Goal: Task Accomplishment & Management: Use online tool/utility

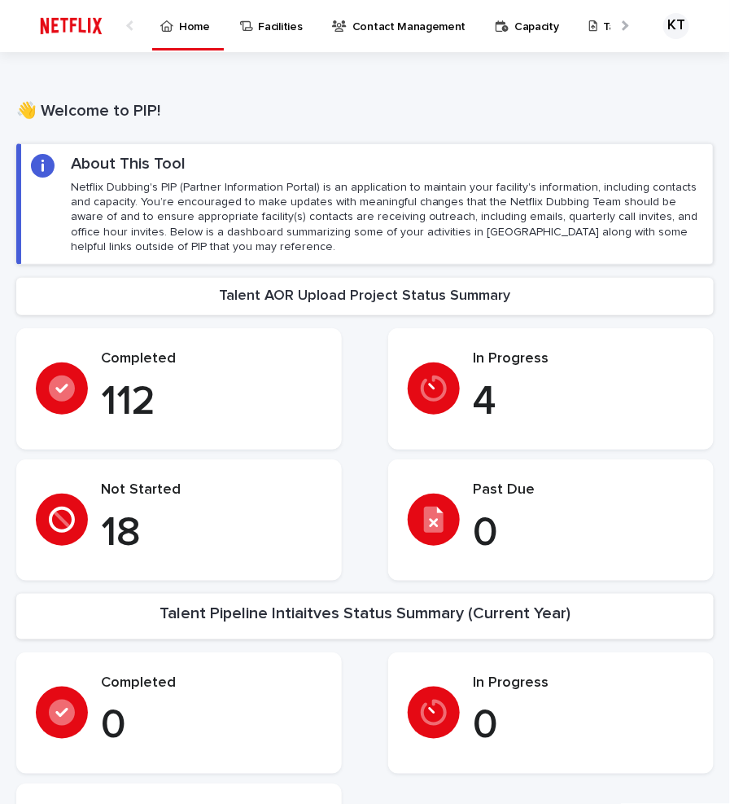
click at [603, 20] on p "Talent AORs" at bounding box center [635, 17] width 64 height 34
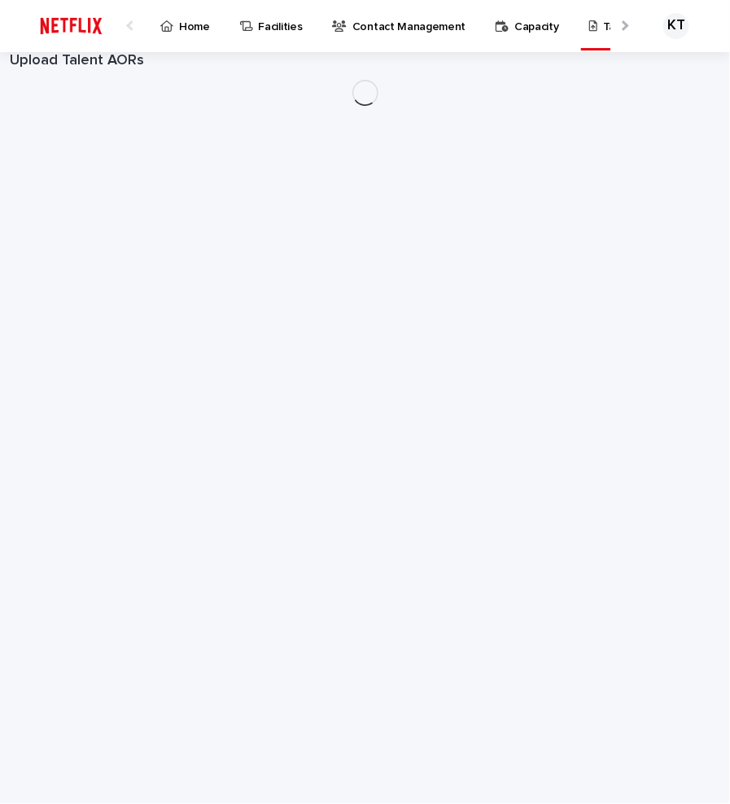
click at [603, 27] on p "Talent AORs" at bounding box center [635, 17] width 64 height 34
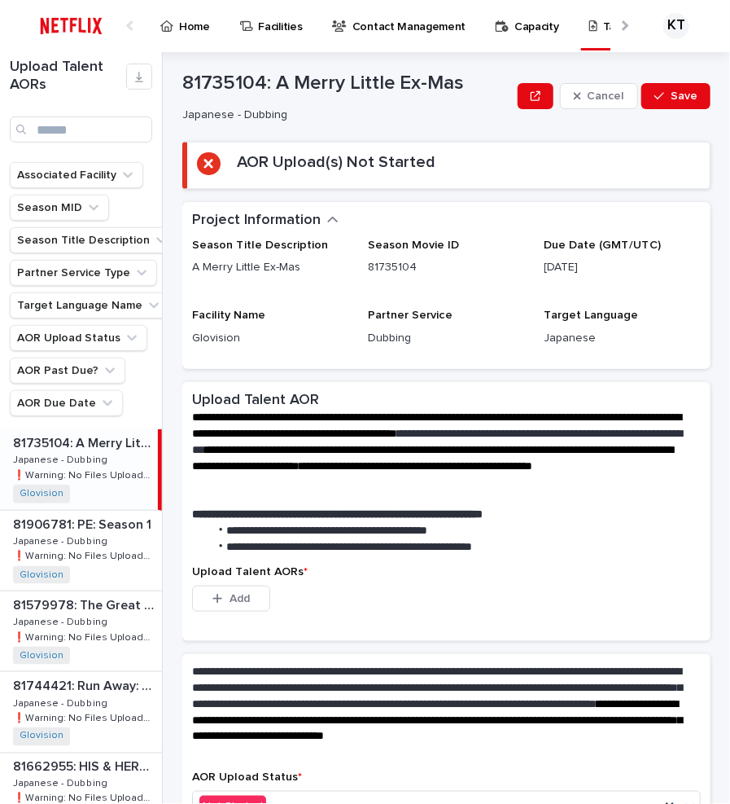
click at [101, 467] on p "❗️Warning: No Files Uploaded" at bounding box center [84, 474] width 142 height 15
click at [248, 606] on button "Add" at bounding box center [231, 599] width 78 height 26
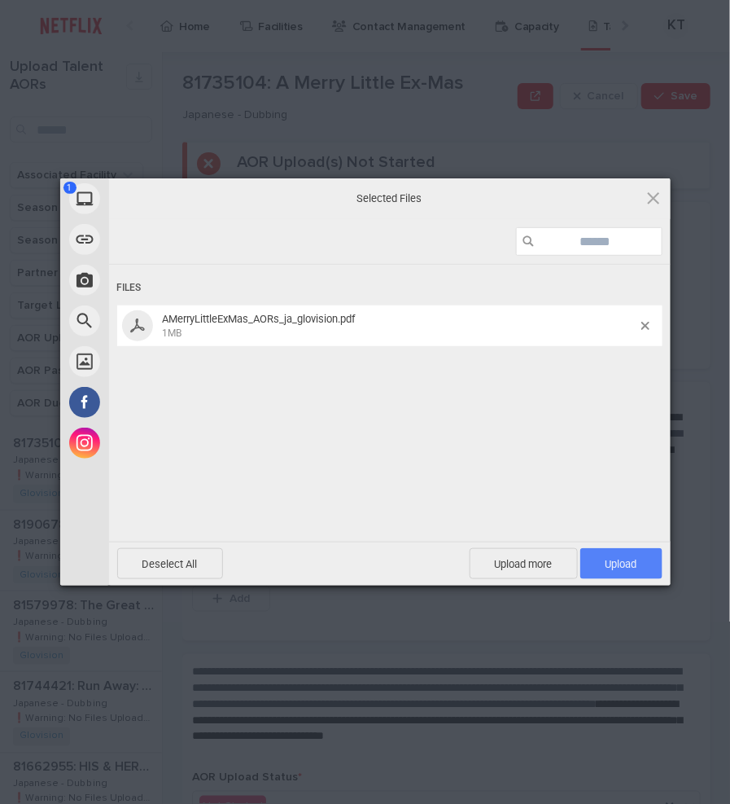
click at [627, 551] on span "Upload 1" at bounding box center [622, 563] width 82 height 31
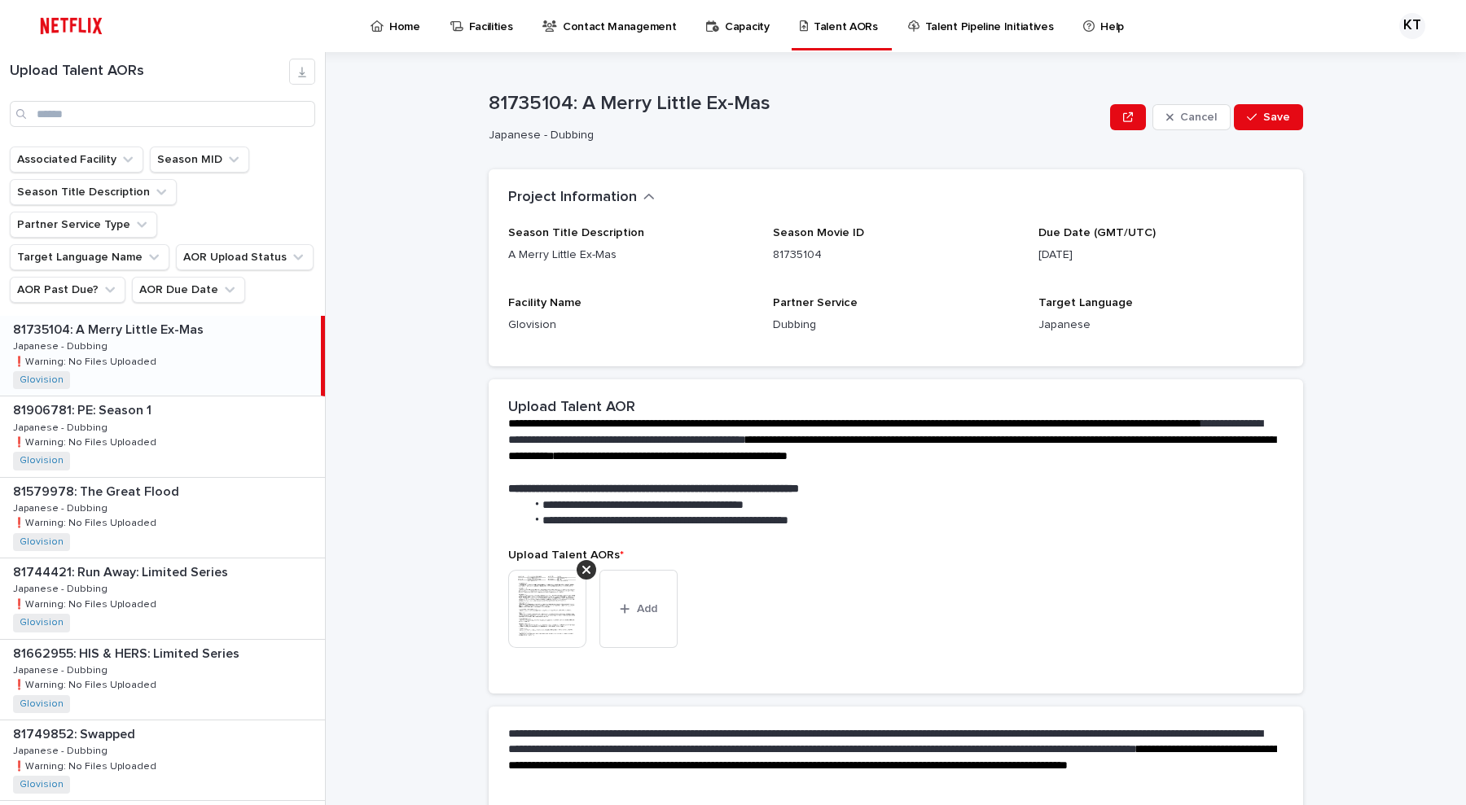
scroll to position [149, 0]
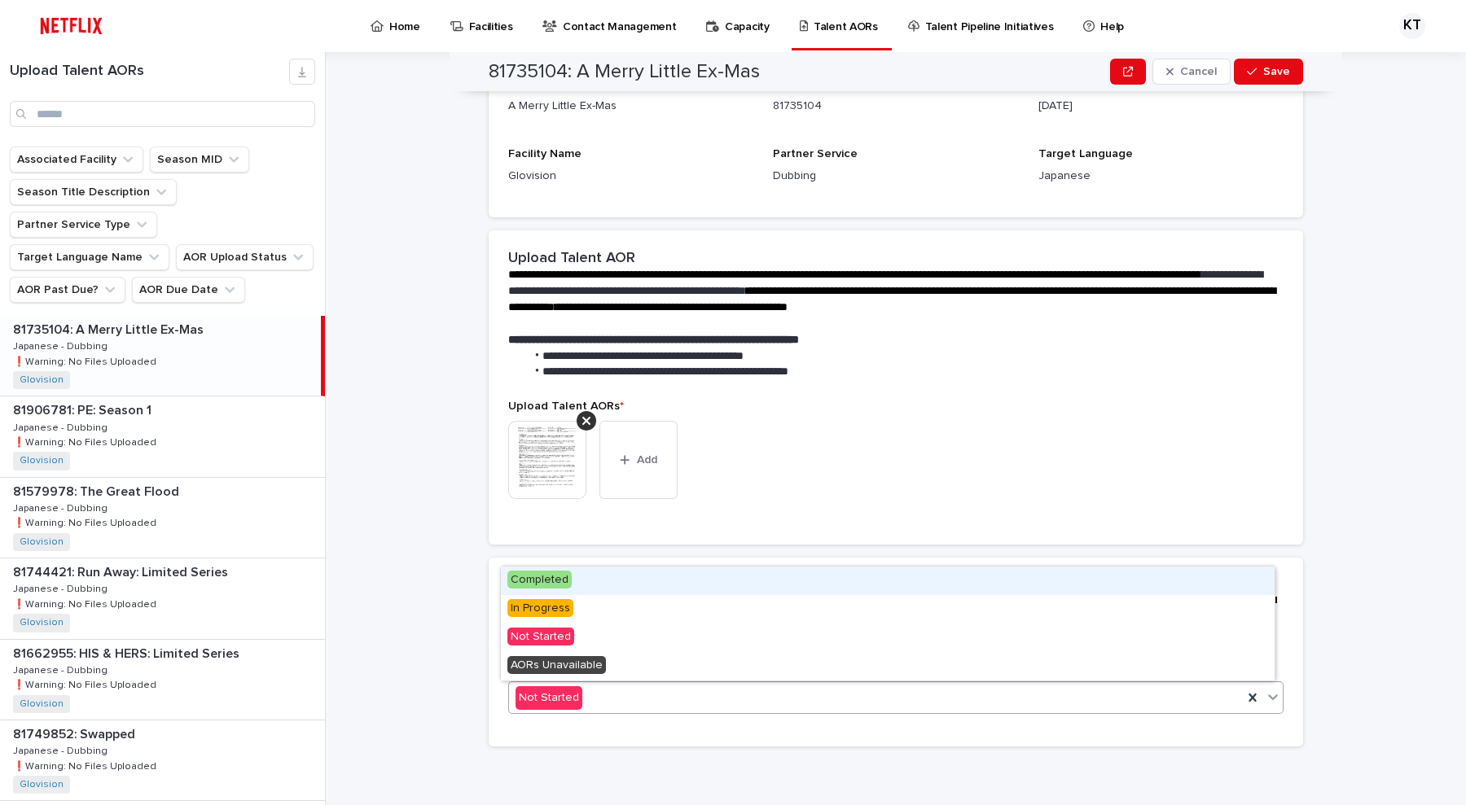
click at [730, 687] on div "Not Started" at bounding box center [876, 698] width 734 height 27
click at [730, 584] on div "Completed" at bounding box center [888, 581] width 774 height 29
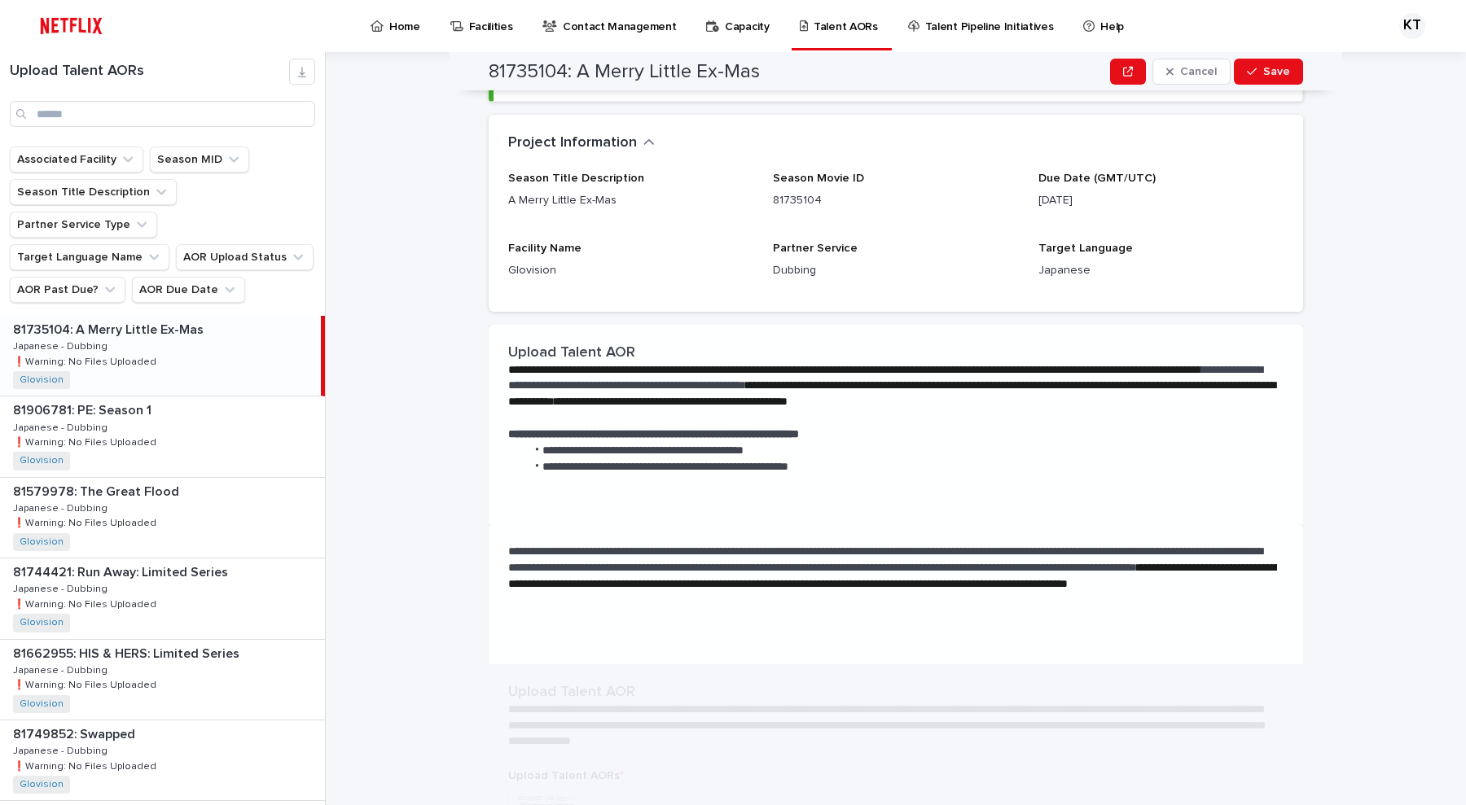
scroll to position [0, 0]
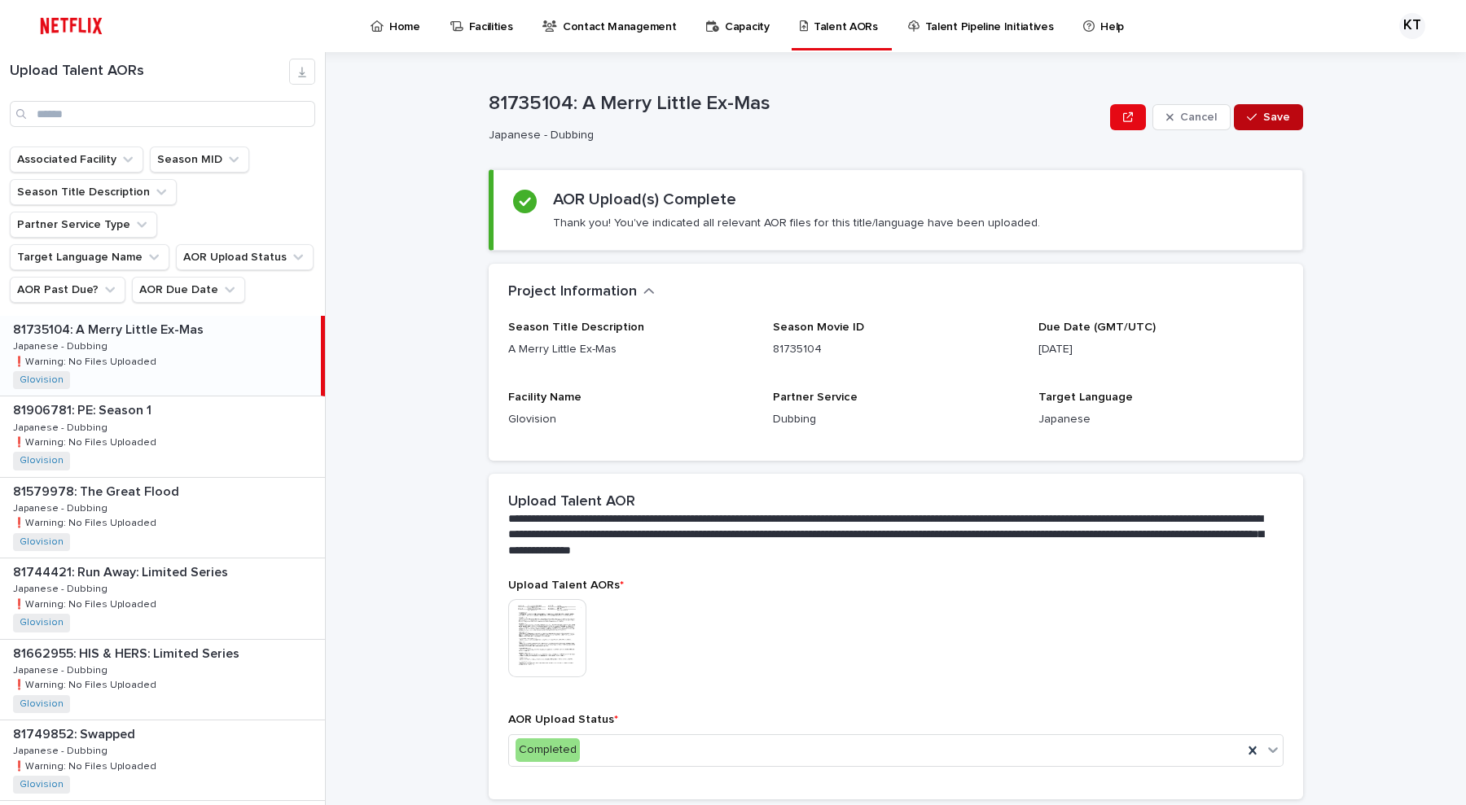
click at [730, 118] on span "Save" at bounding box center [1276, 117] width 27 height 11
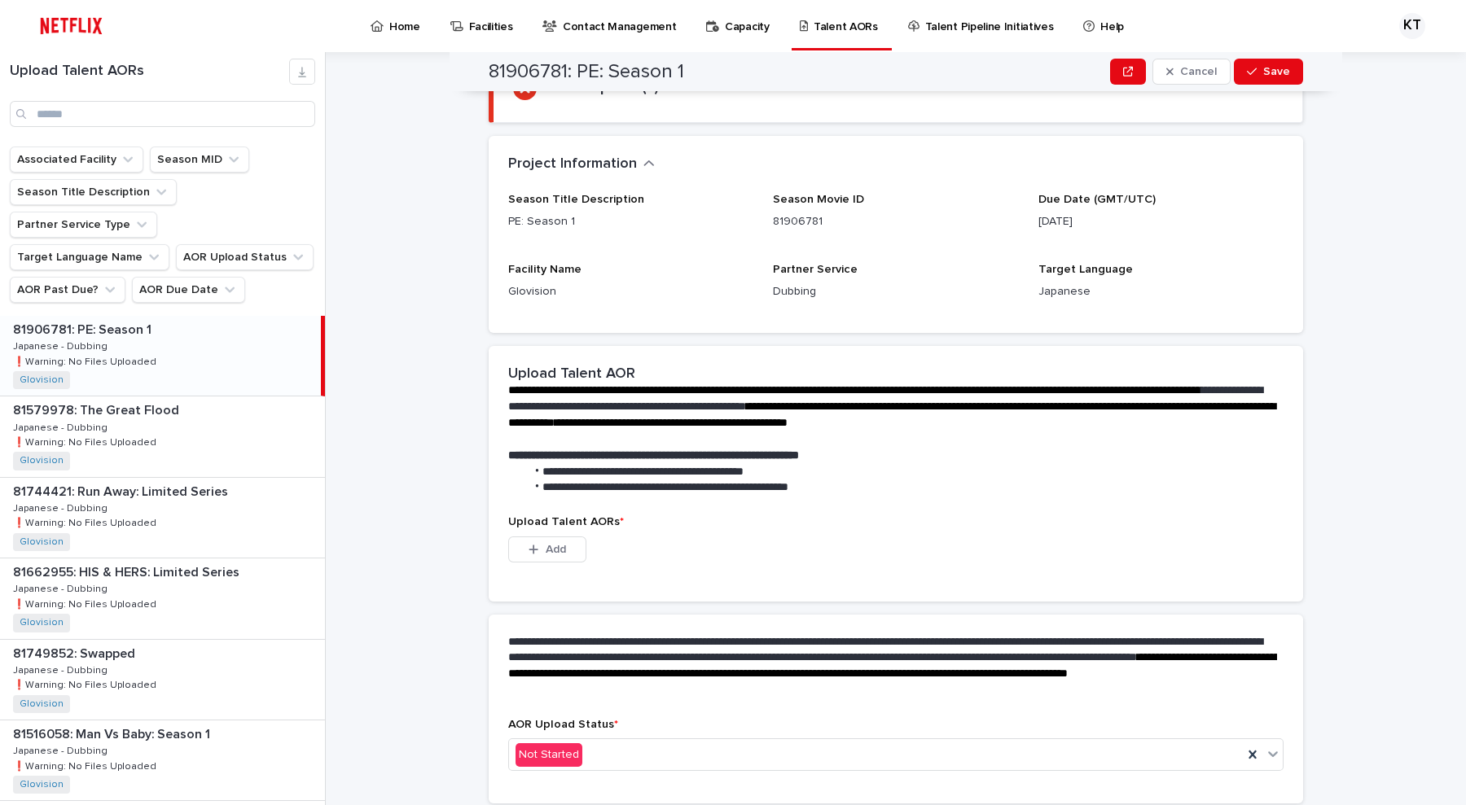
click at [401, 254] on div "**********" at bounding box center [905, 428] width 1121 height 753
click at [155, 112] on input "Search" at bounding box center [162, 114] width 305 height 26
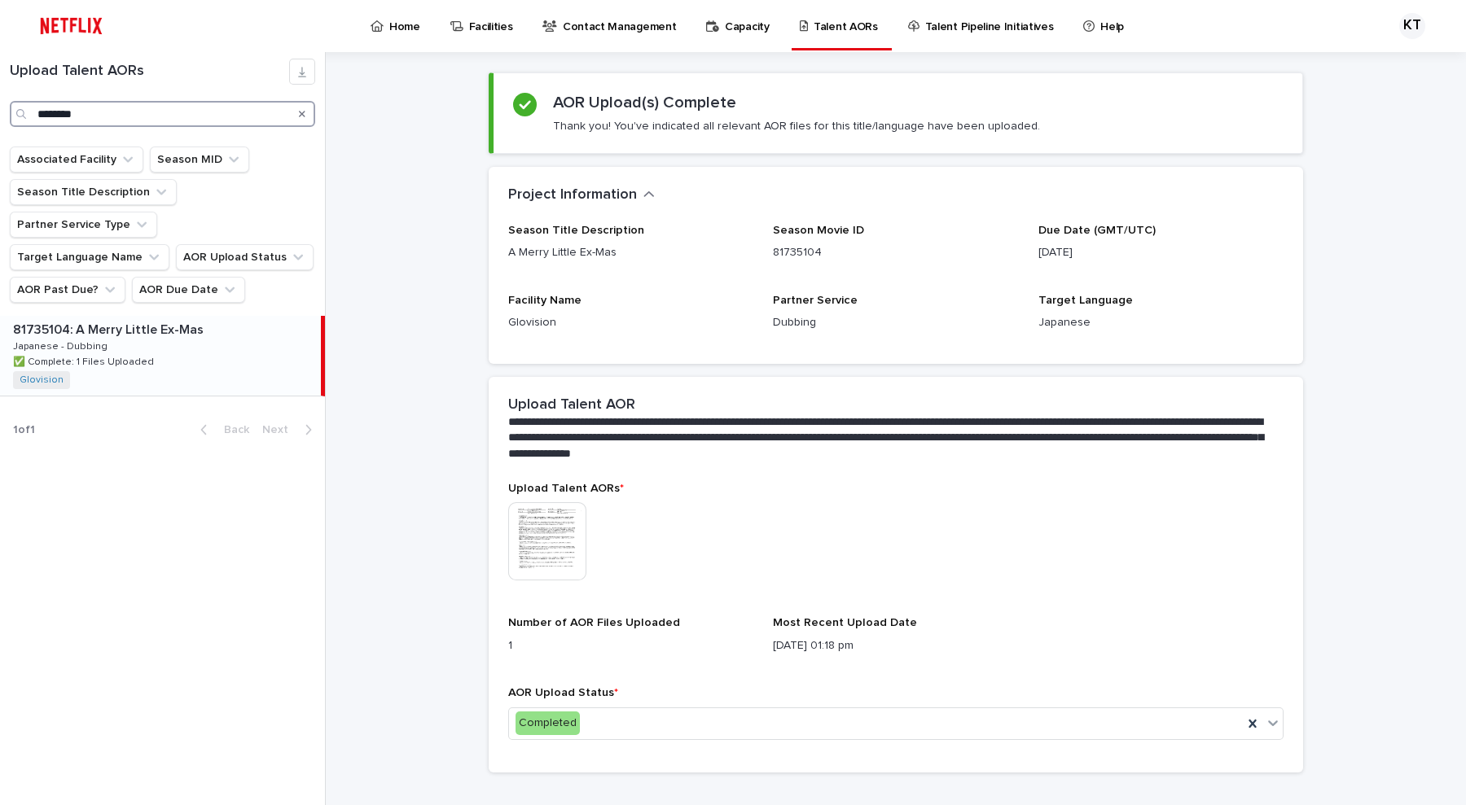
scroll to position [122, 0]
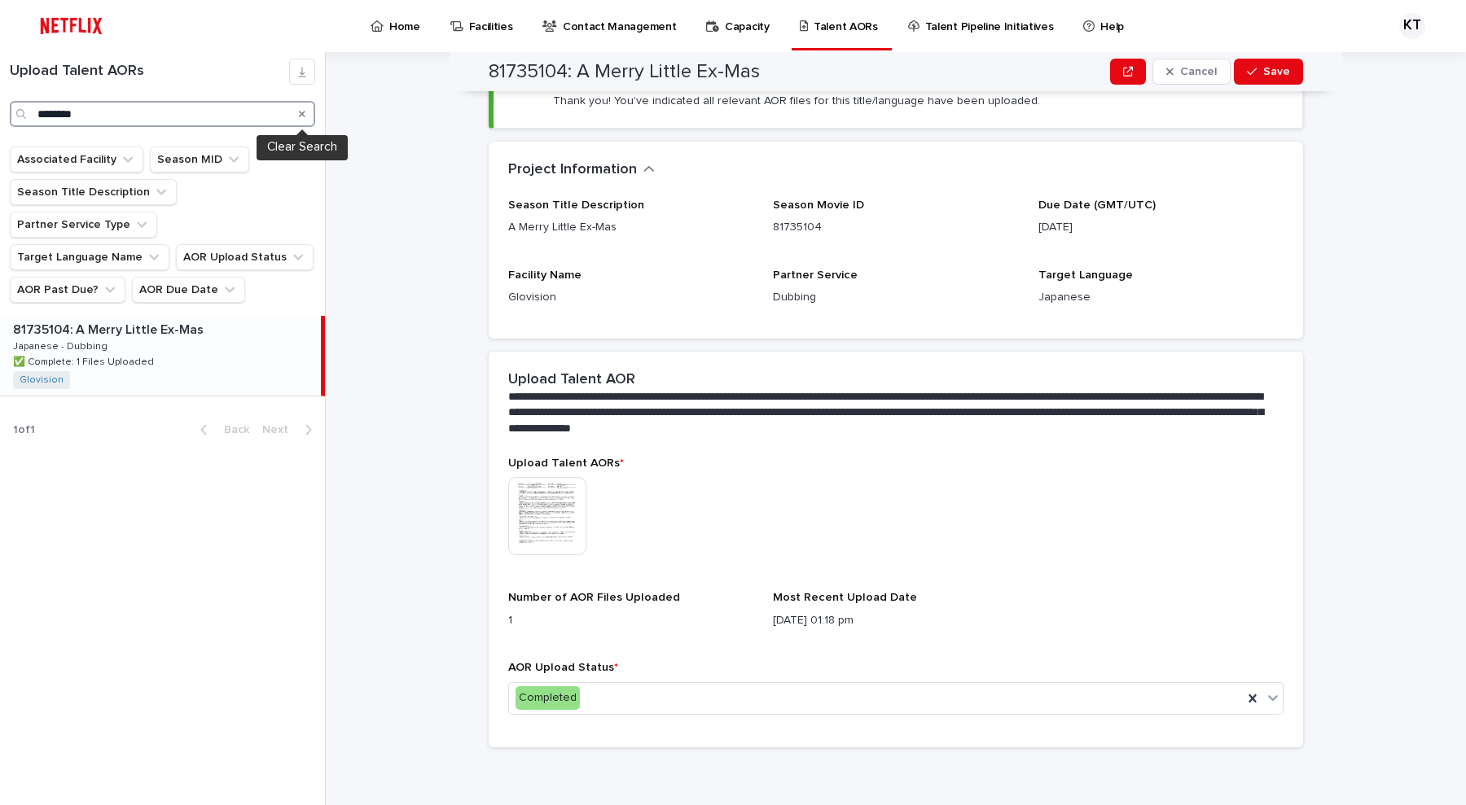
type input "*******"
click at [303, 116] on icon "Search" at bounding box center [302, 114] width 7 height 10
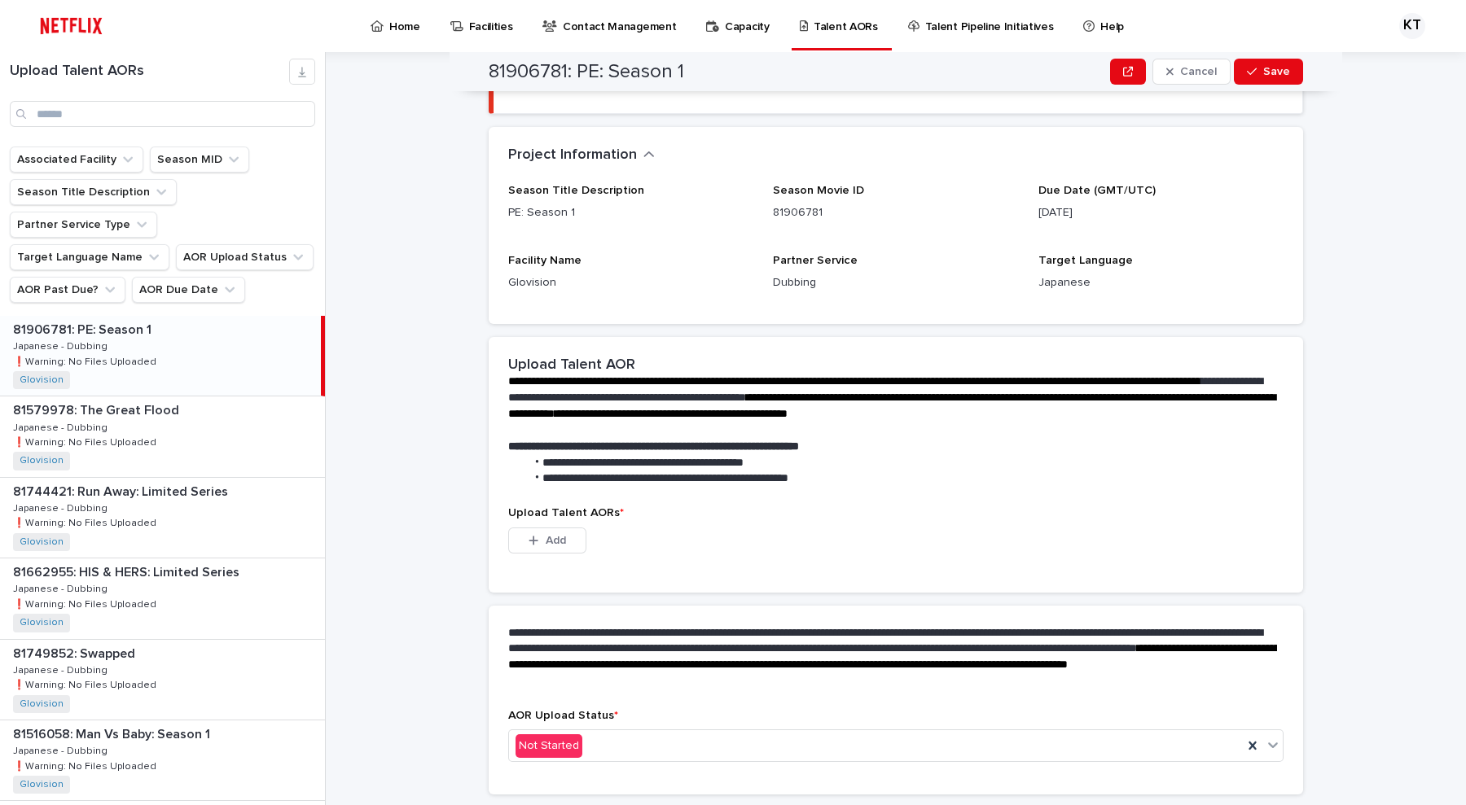
click at [725, 29] on p "Capacity" at bounding box center [747, 17] width 45 height 34
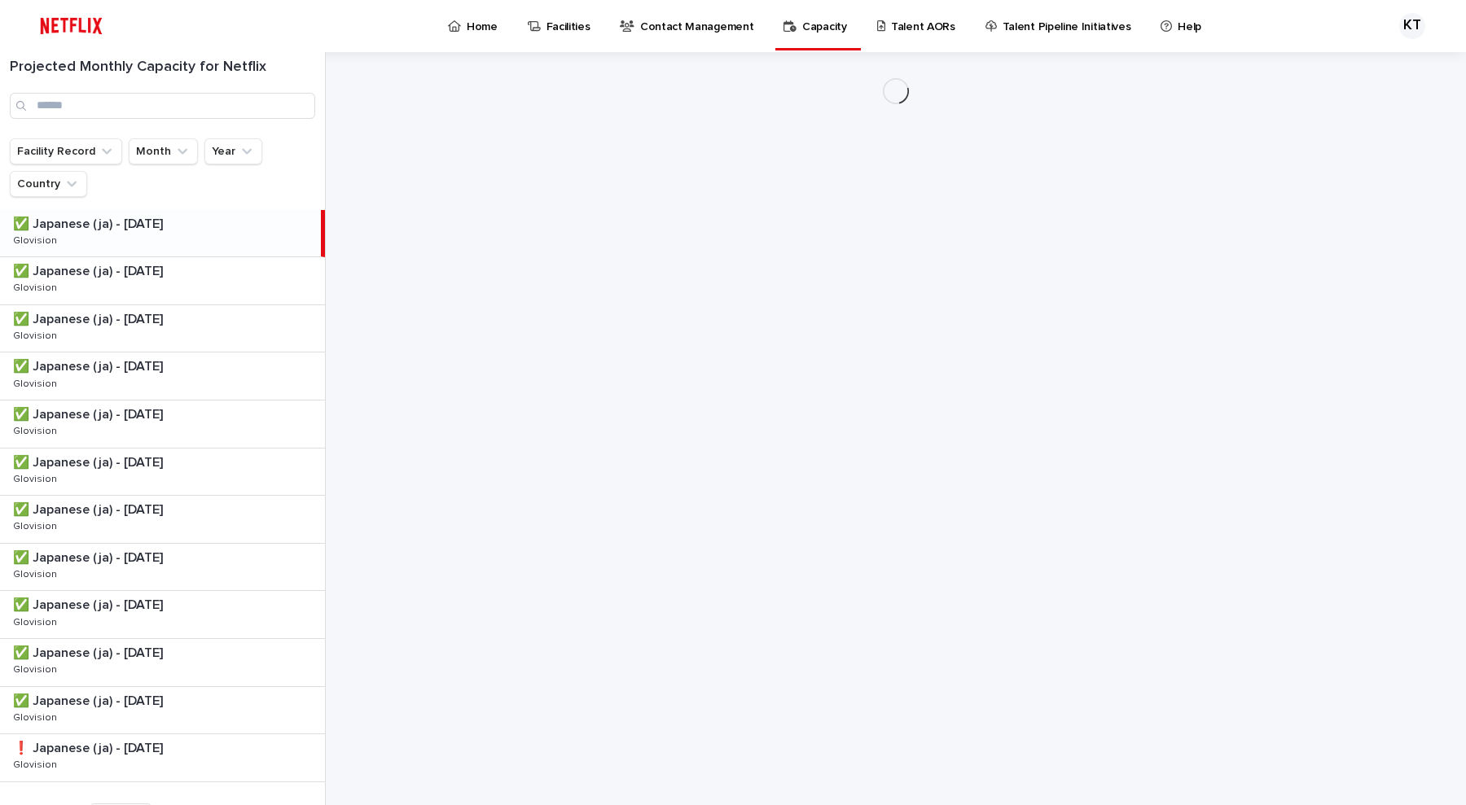
click at [730, 37] on link "Talent AORs" at bounding box center [918, 25] width 87 height 50
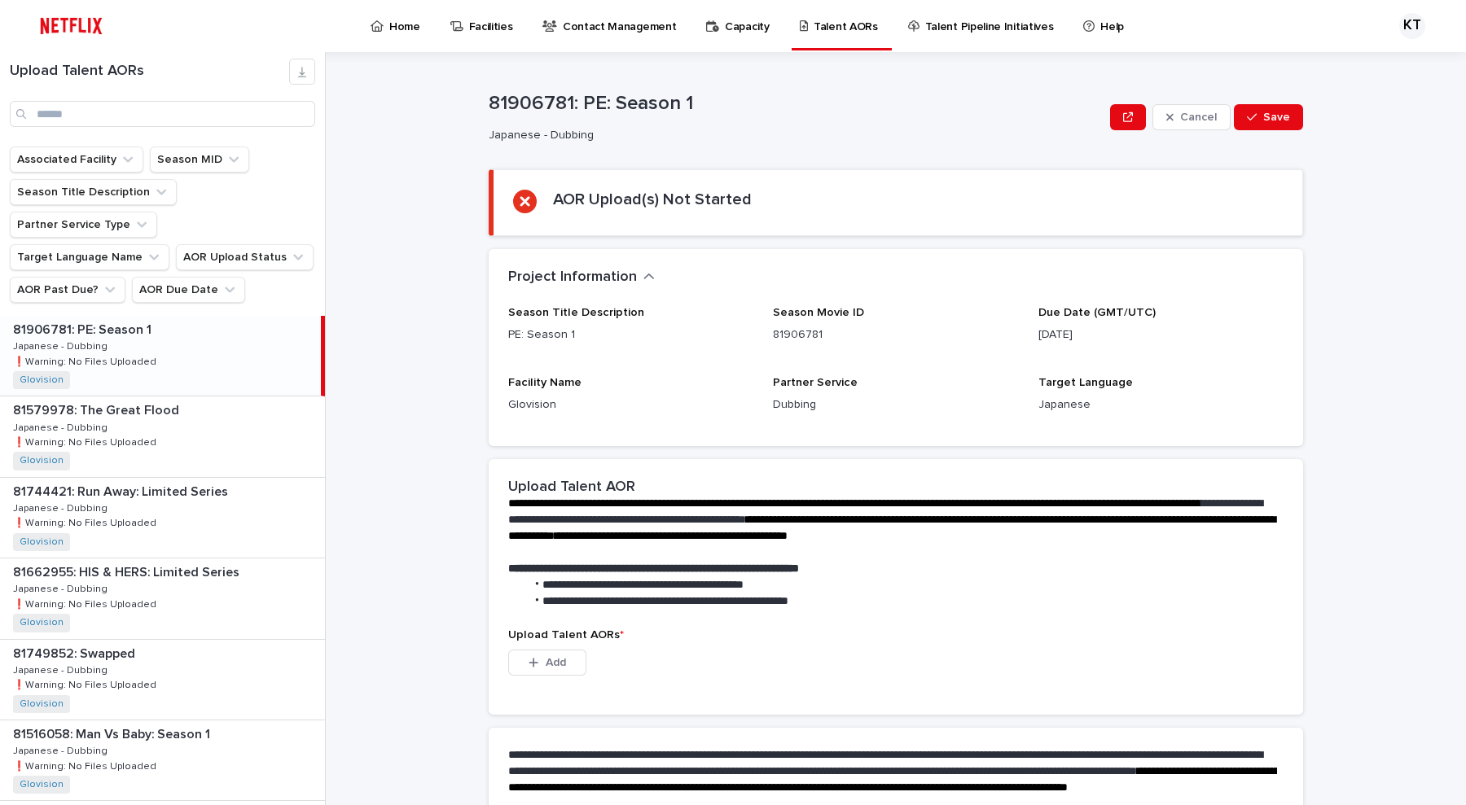
click at [730, 37] on link "Talent Pipeline Initiatives" at bounding box center [983, 25] width 155 height 50
